Goal: Task Accomplishment & Management: Manage account settings

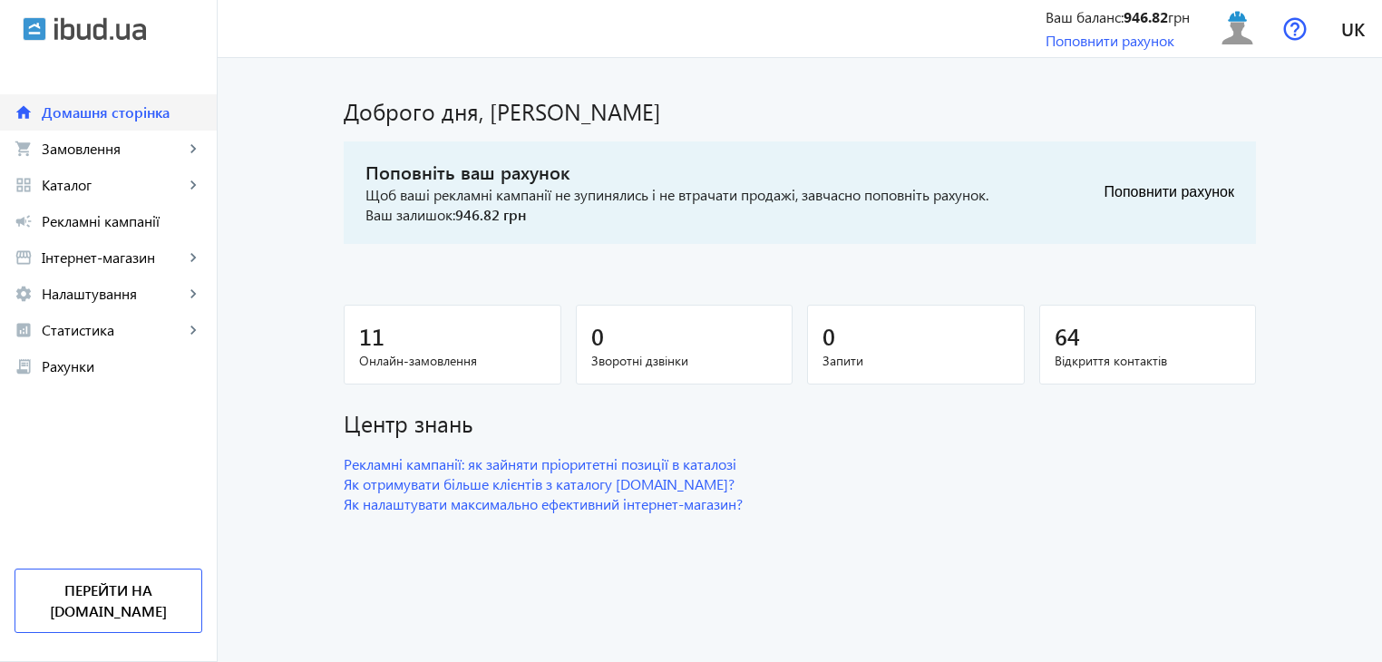
click at [83, 122] on span "Домашня сторінка" at bounding box center [122, 112] width 161 height 18
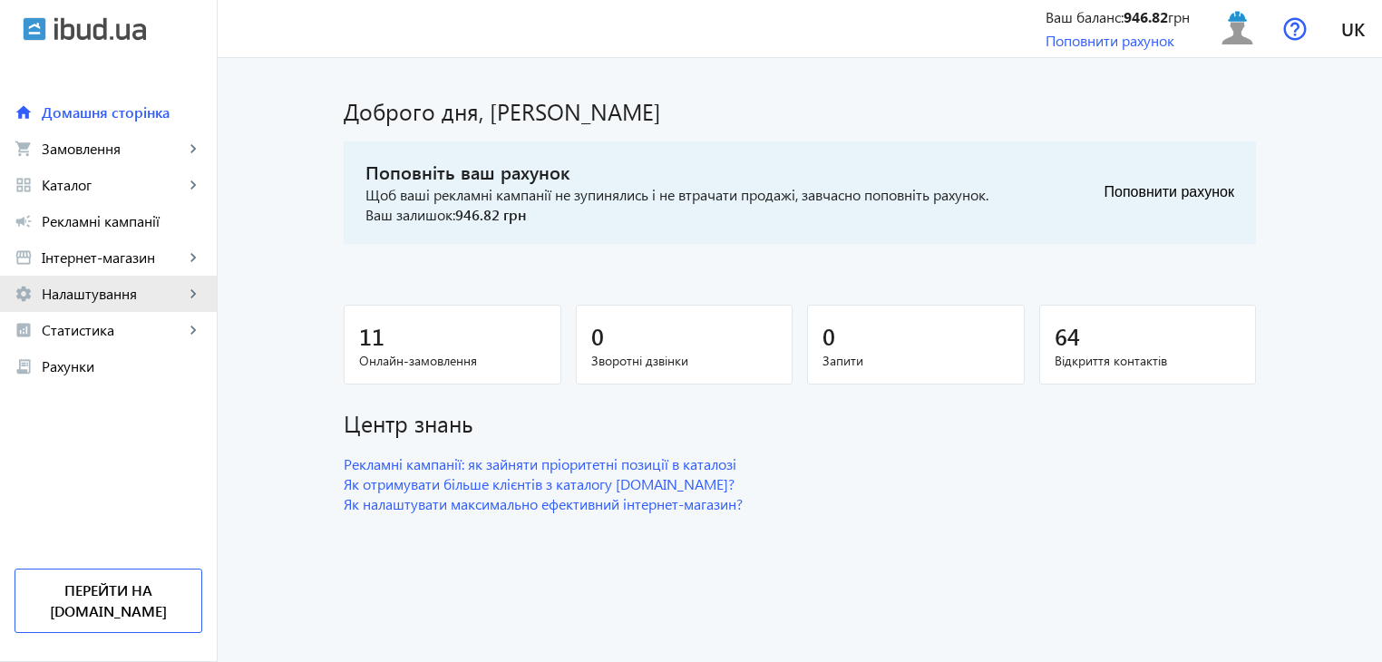
click at [81, 295] on span "Налаштування" at bounding box center [113, 294] width 142 height 18
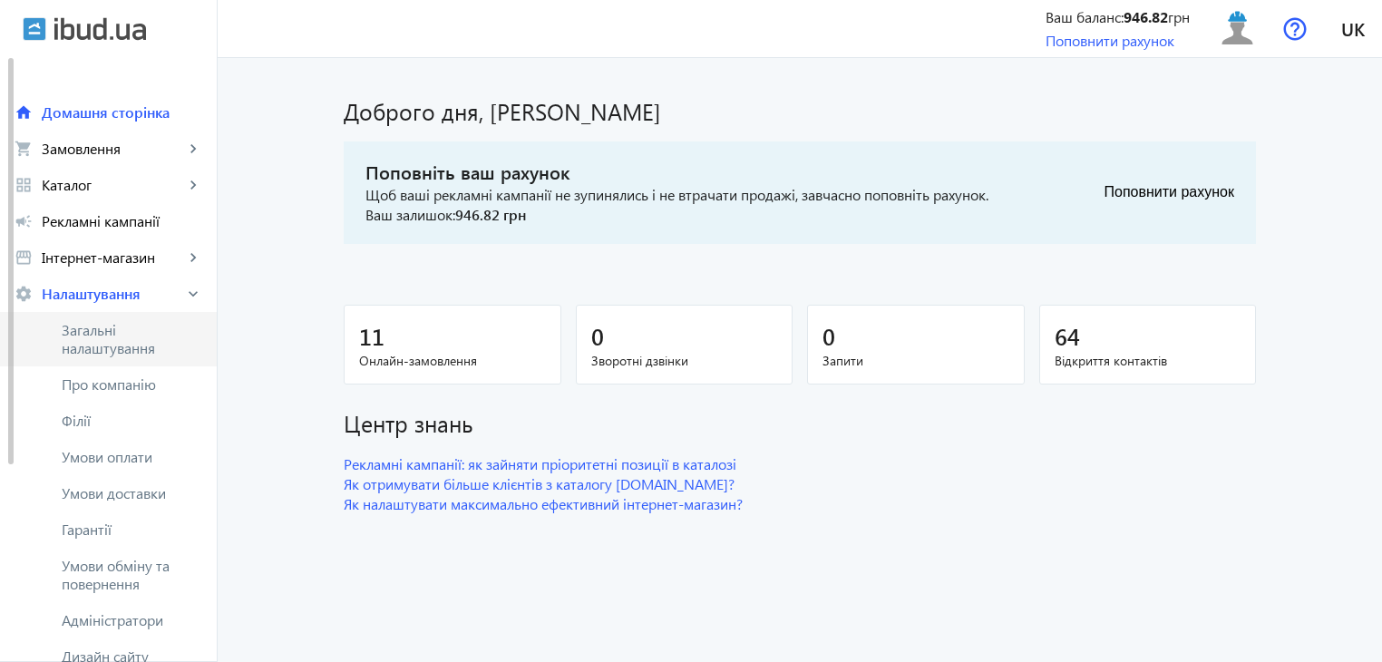
click at [103, 338] on span "Загальні налаштування" at bounding box center [132, 339] width 141 height 36
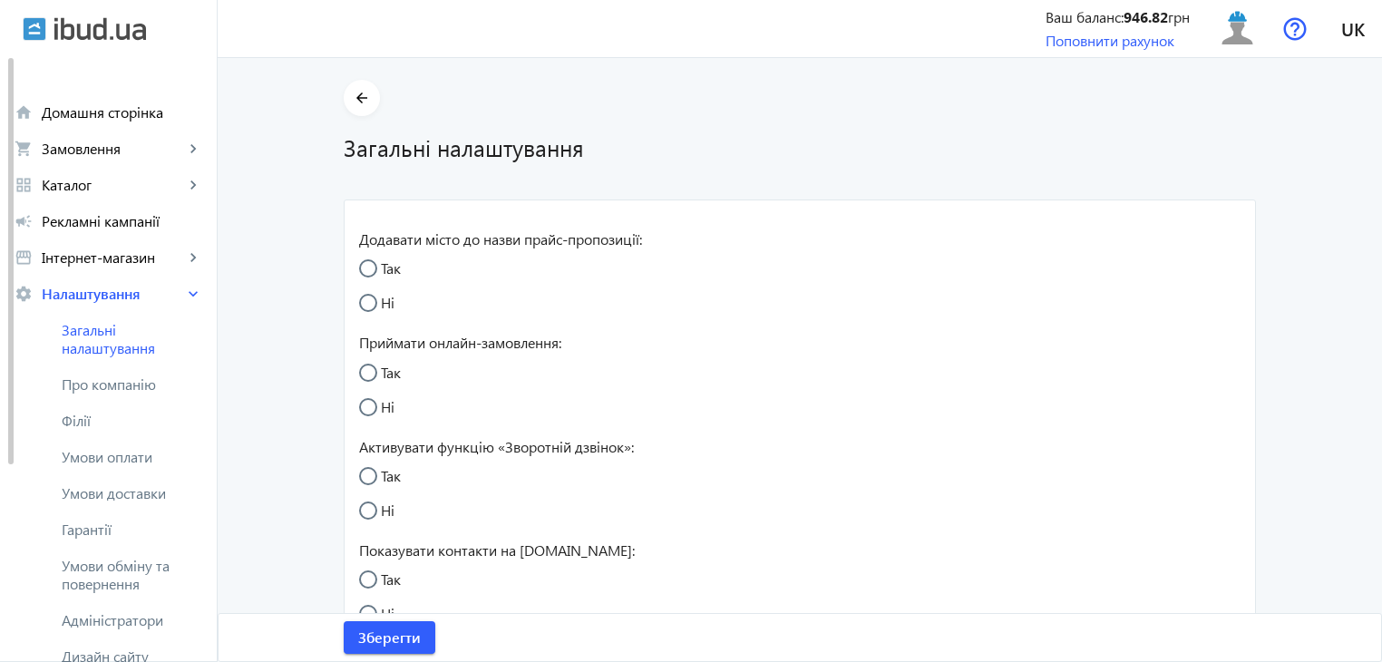
radio input "true"
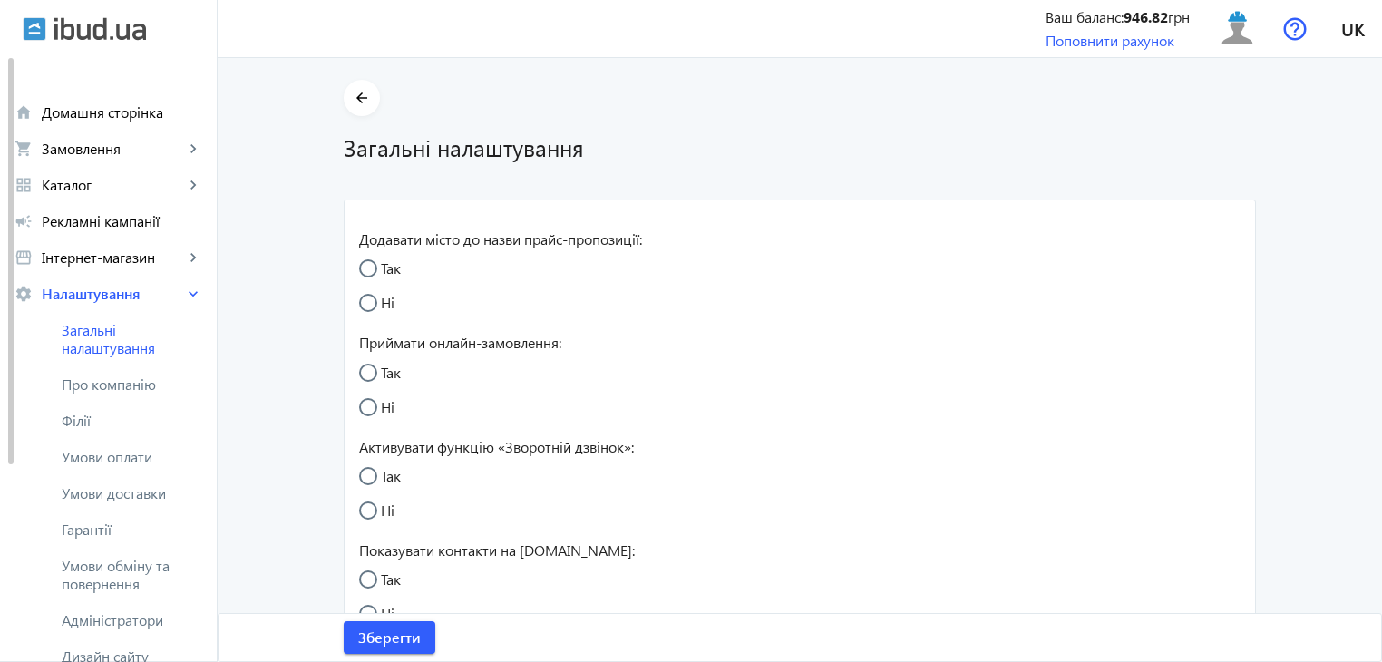
radio input "true"
click at [139, 384] on span "Про компанію" at bounding box center [132, 384] width 141 height 18
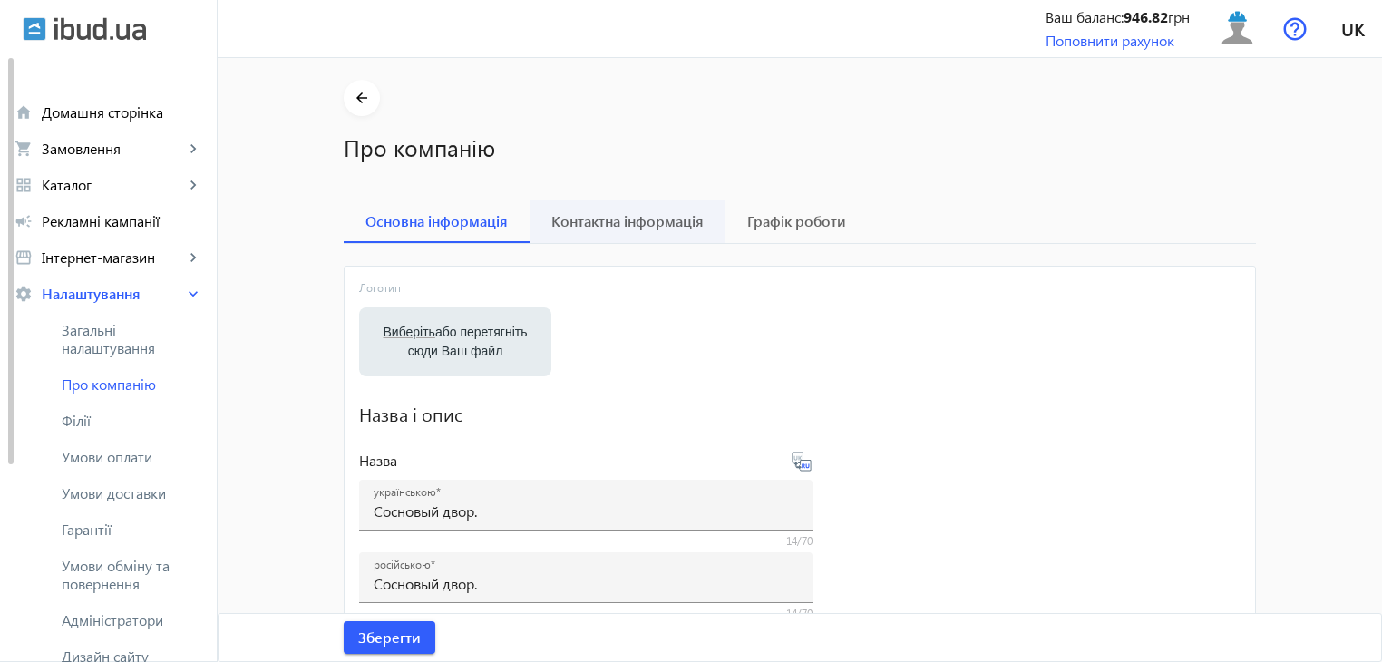
click at [604, 229] on span "Контактна інформація" at bounding box center [627, 221] width 152 height 15
